Goal: Navigation & Orientation: Find specific page/section

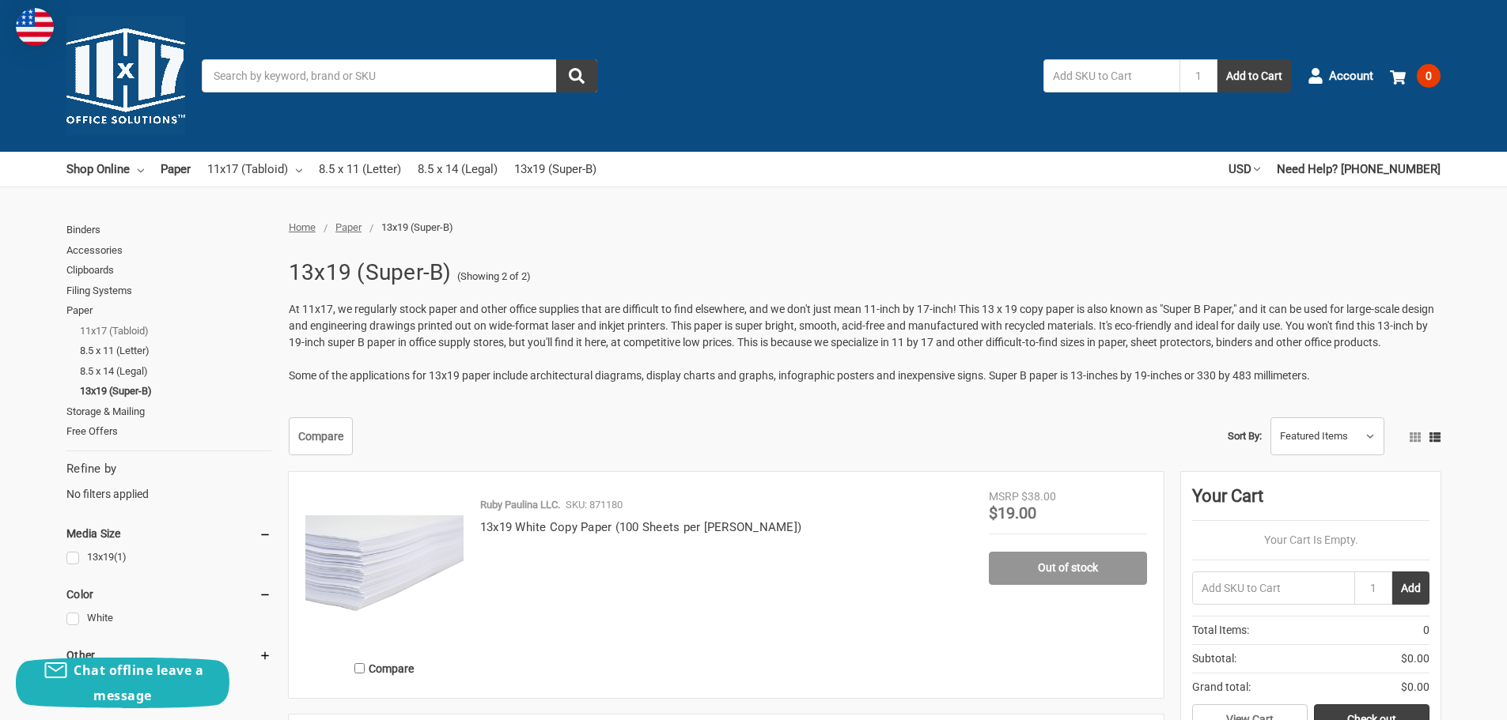
click at [124, 331] on link "11x17 (Tabloid)" at bounding box center [175, 331] width 191 height 21
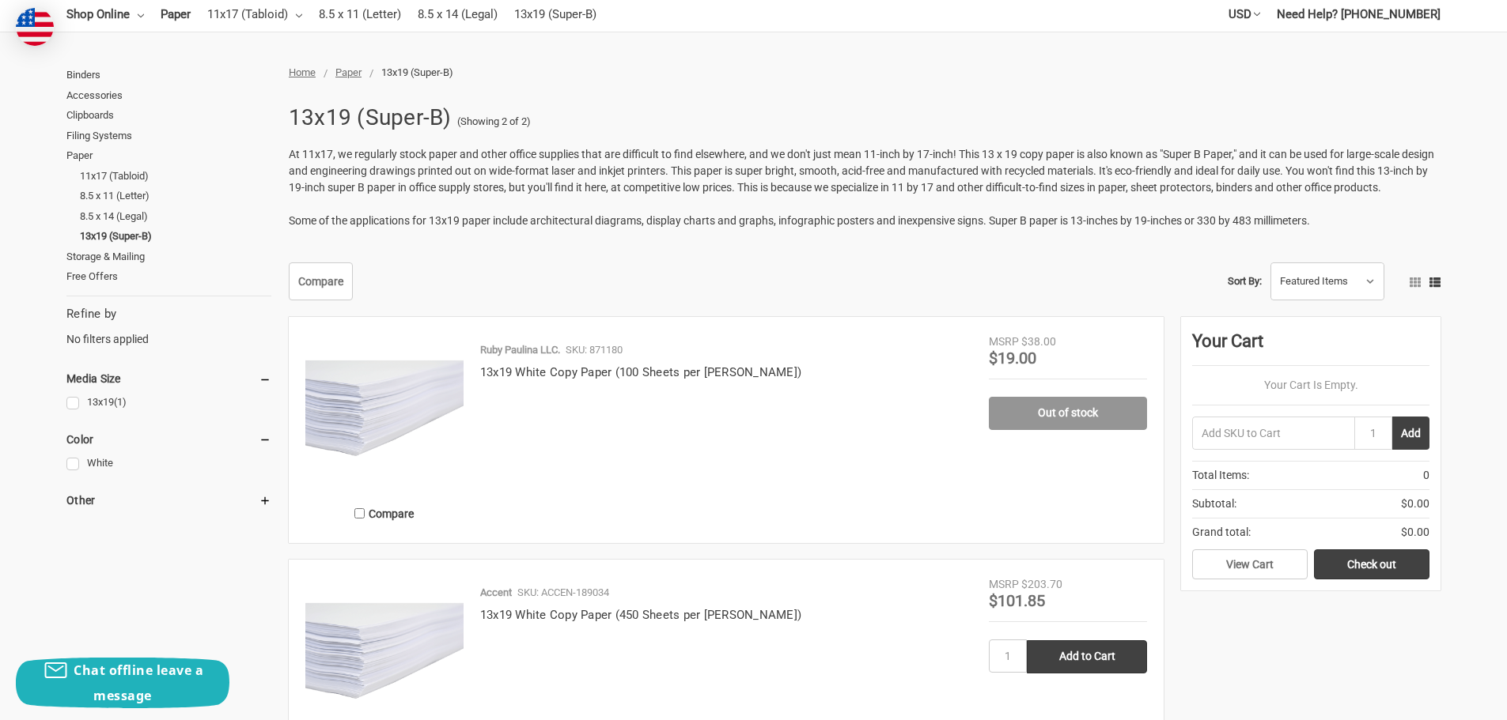
scroll to position [158, 0]
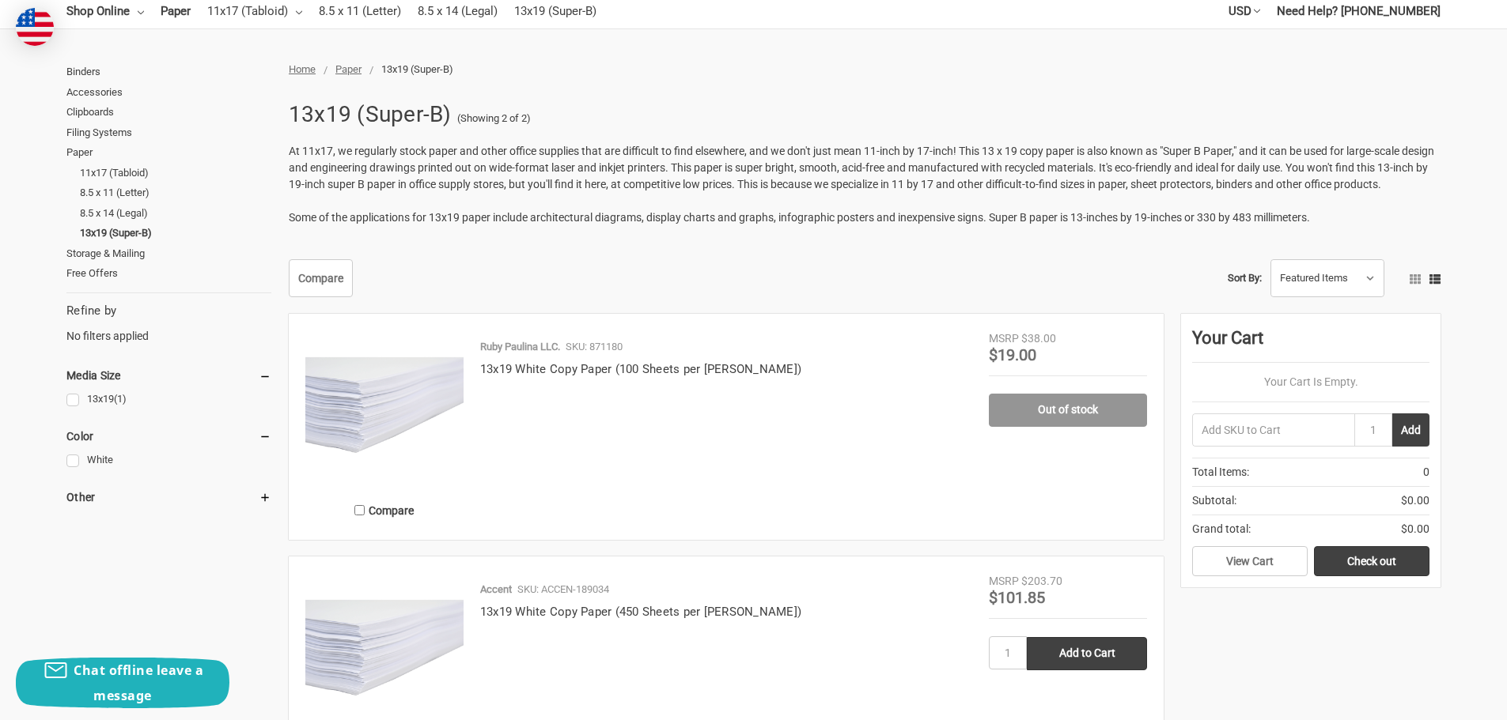
drag, startPoint x: 765, startPoint y: 82, endPoint x: 755, endPoint y: 84, distance: 9.6
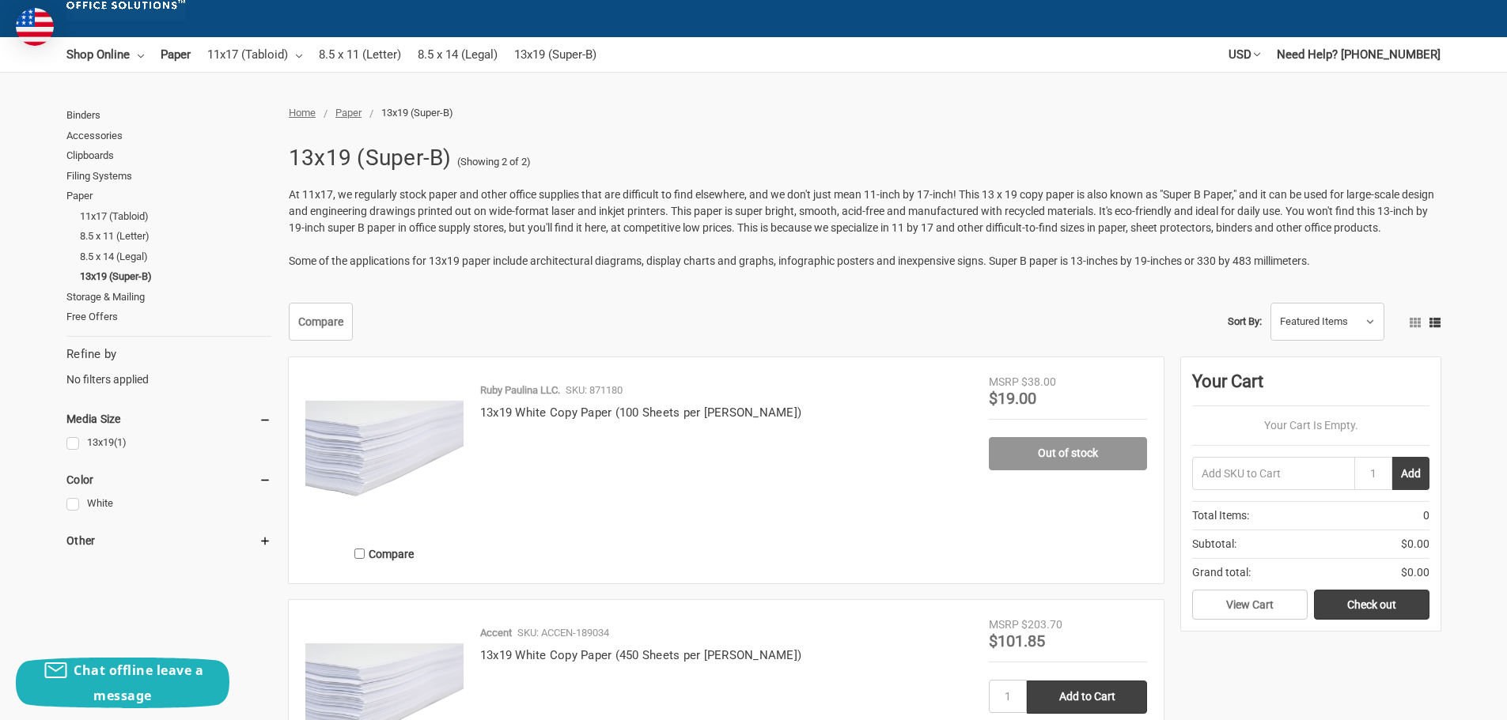
scroll to position [79, 0]
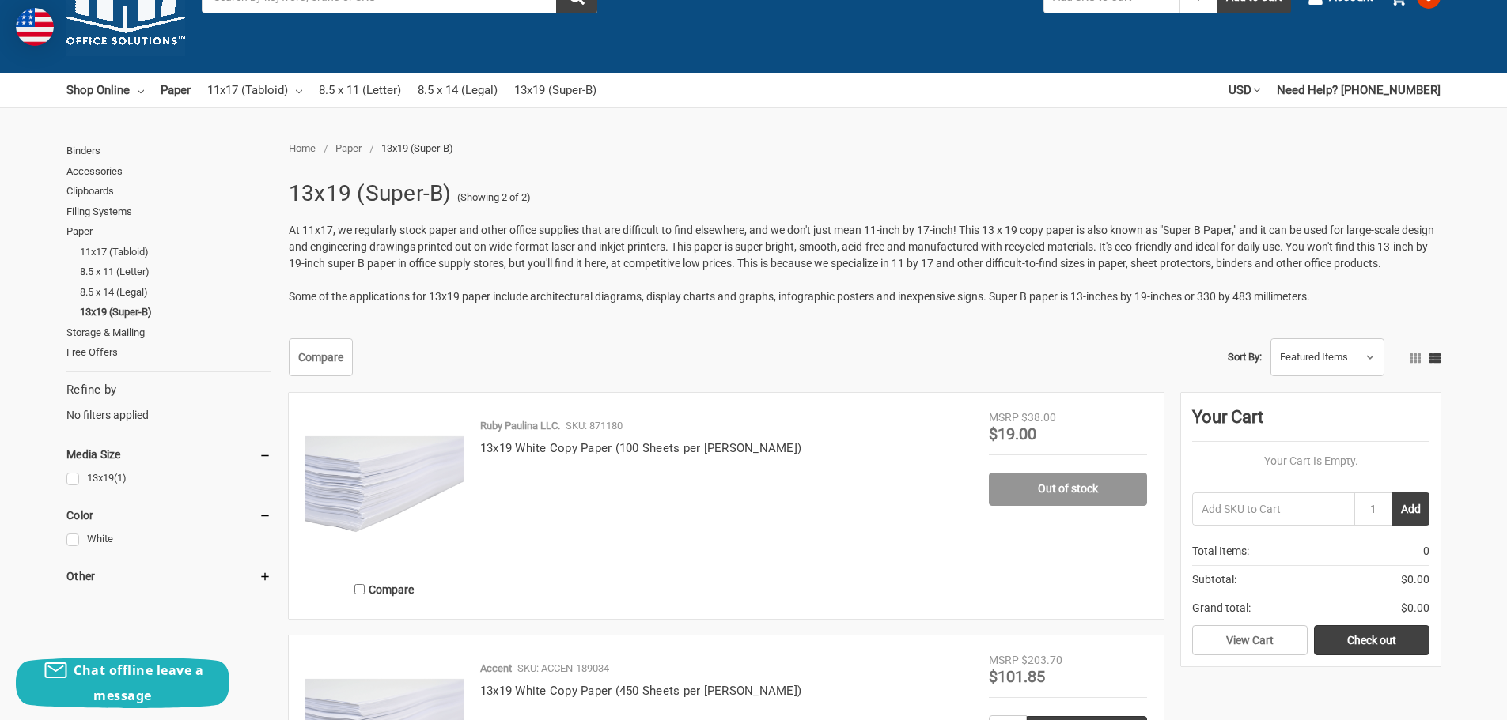
drag, startPoint x: 755, startPoint y: 84, endPoint x: 582, endPoint y: 179, distance: 197.5
click at [582, 179] on div "13x19 (Super-B) (Showing 2 of 2) At 11x17, we regularly stock paper and other o…" at bounding box center [860, 247] width 1160 height 149
